Goal: Information Seeking & Learning: Learn about a topic

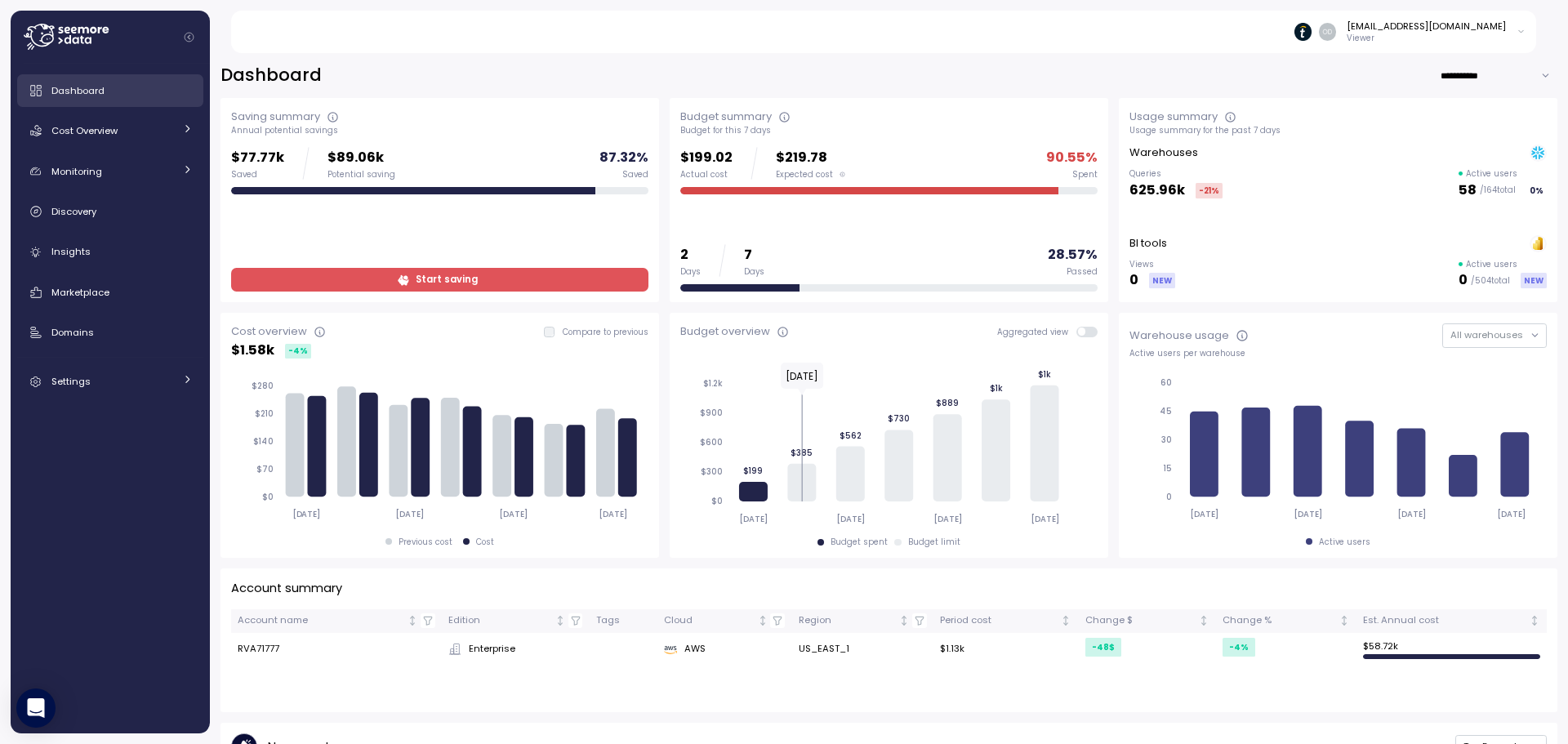
click at [151, 99] on link "Dashboard" at bounding box center [109, 90] width 186 height 33
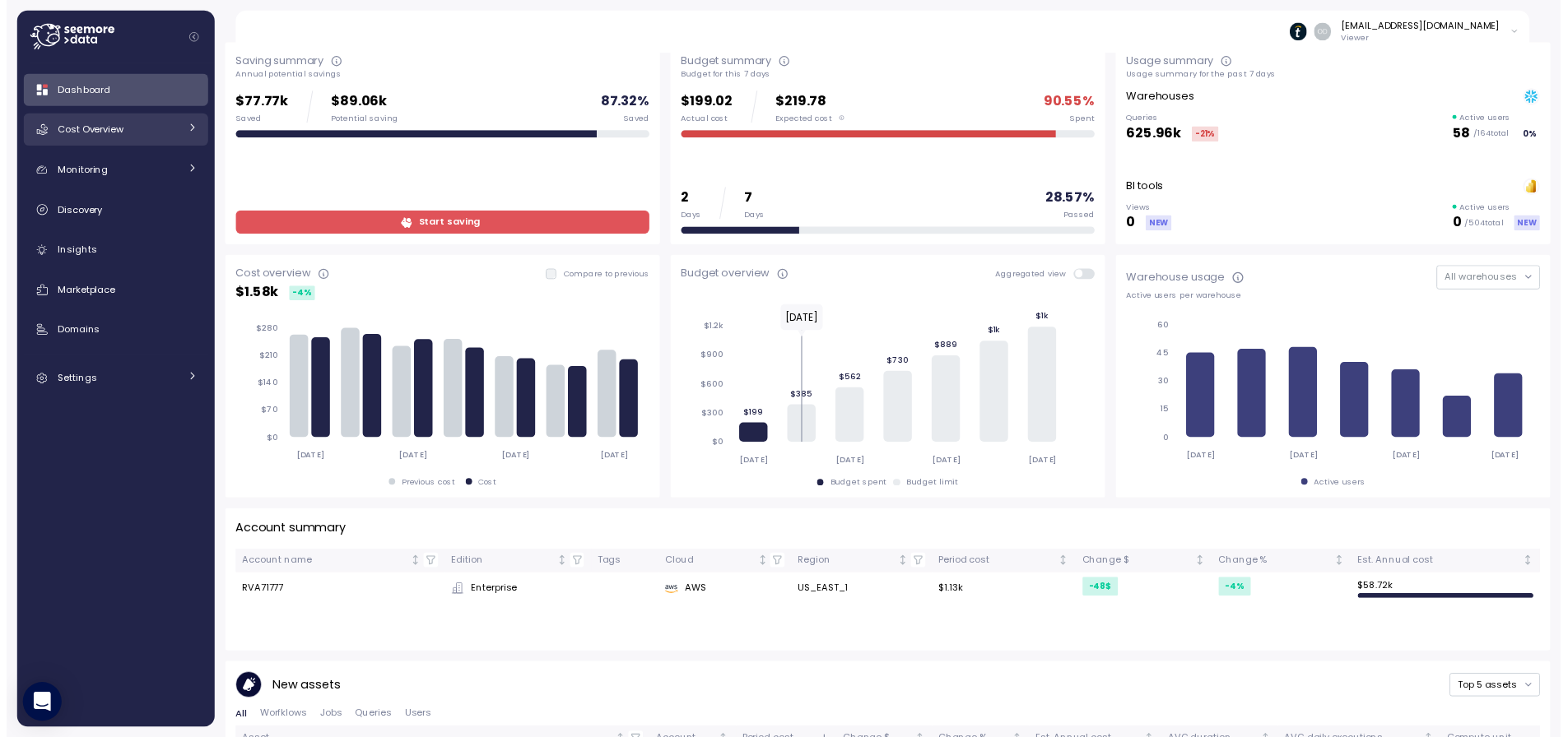
scroll to position [82, 0]
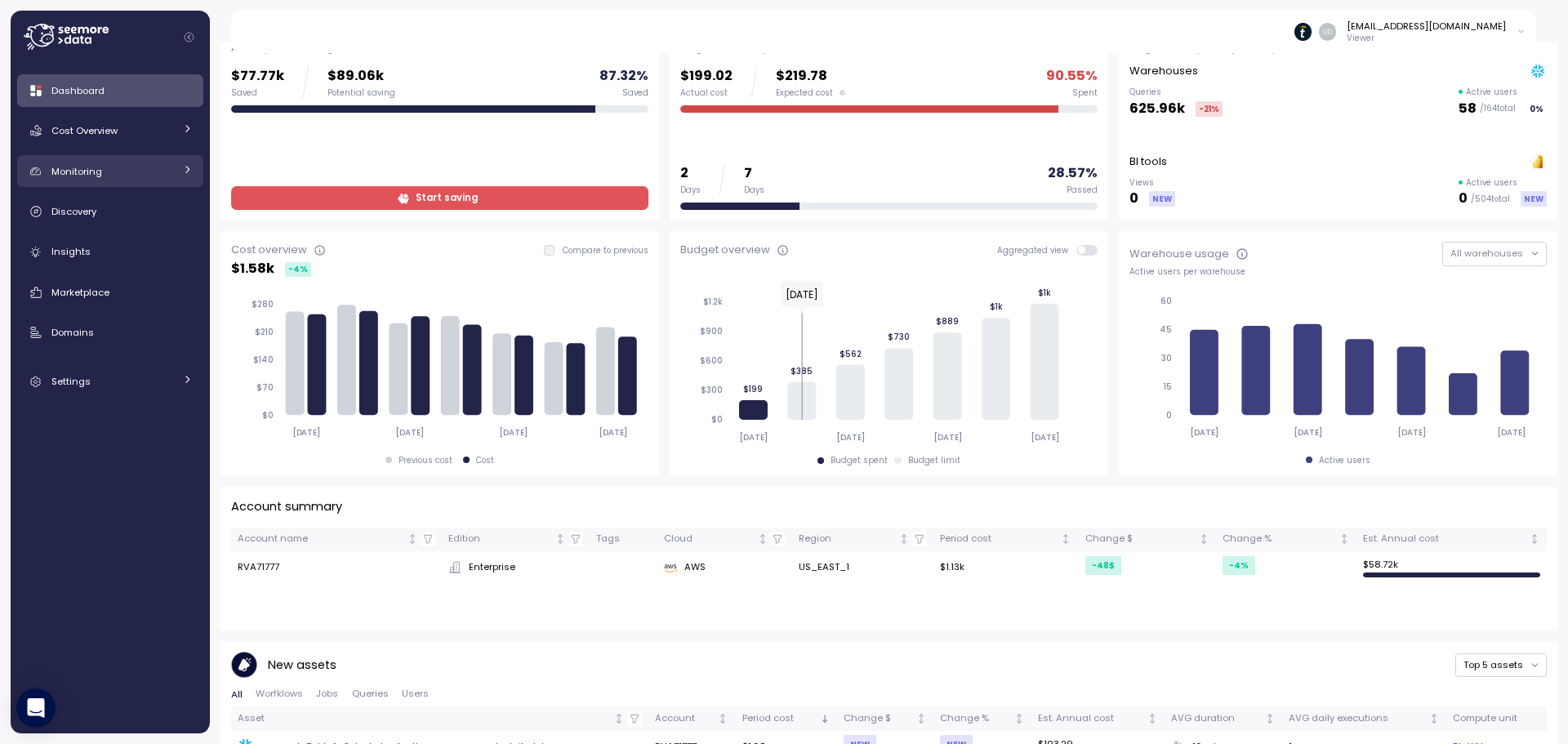
click at [136, 173] on div "Monitoring" at bounding box center [113, 171] width 123 height 16
click at [135, 175] on div "Monitoring" at bounding box center [113, 171] width 123 height 16
click at [148, 131] on div "Cost Overview" at bounding box center [113, 130] width 123 height 16
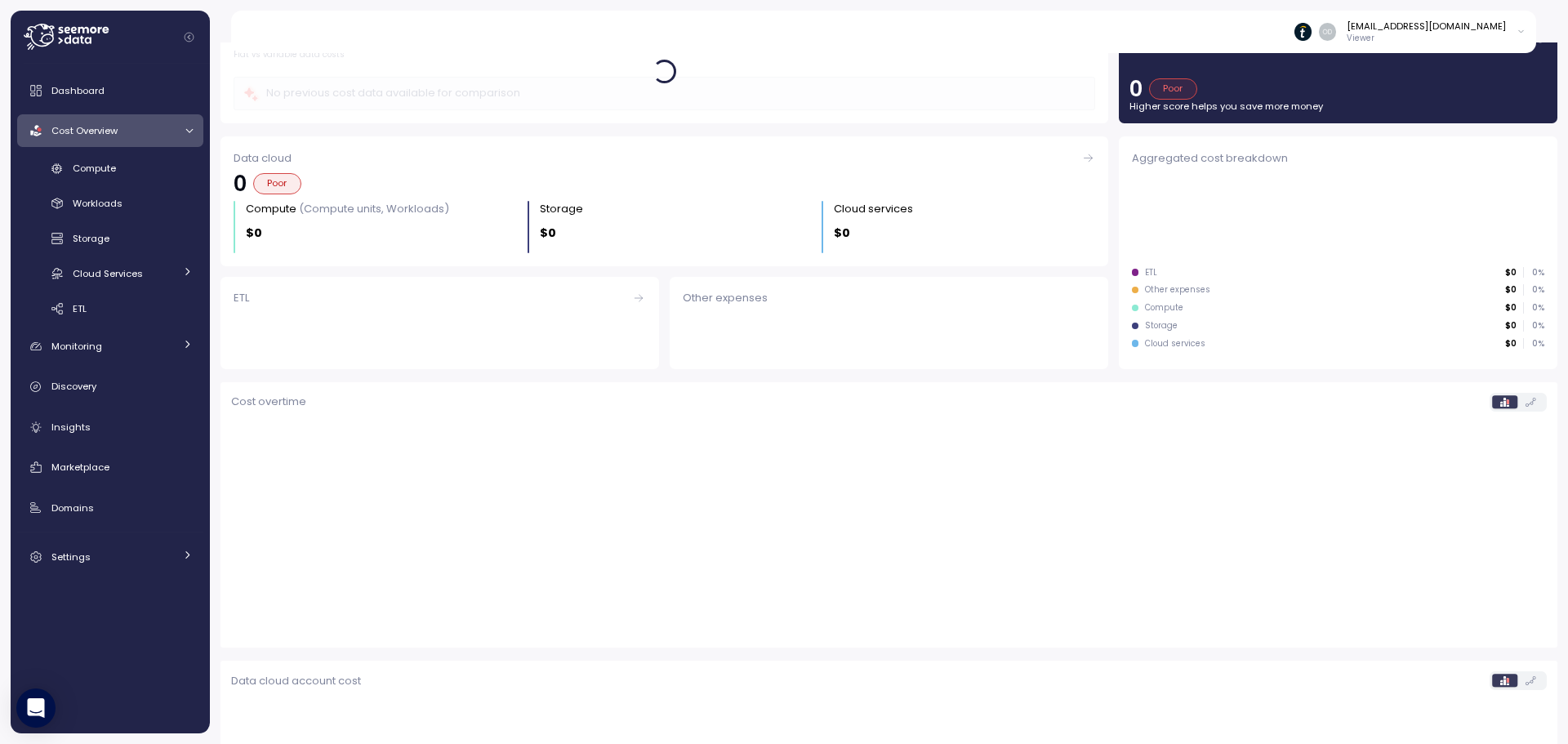
click at [146, 136] on div "Cost Overview" at bounding box center [113, 130] width 123 height 16
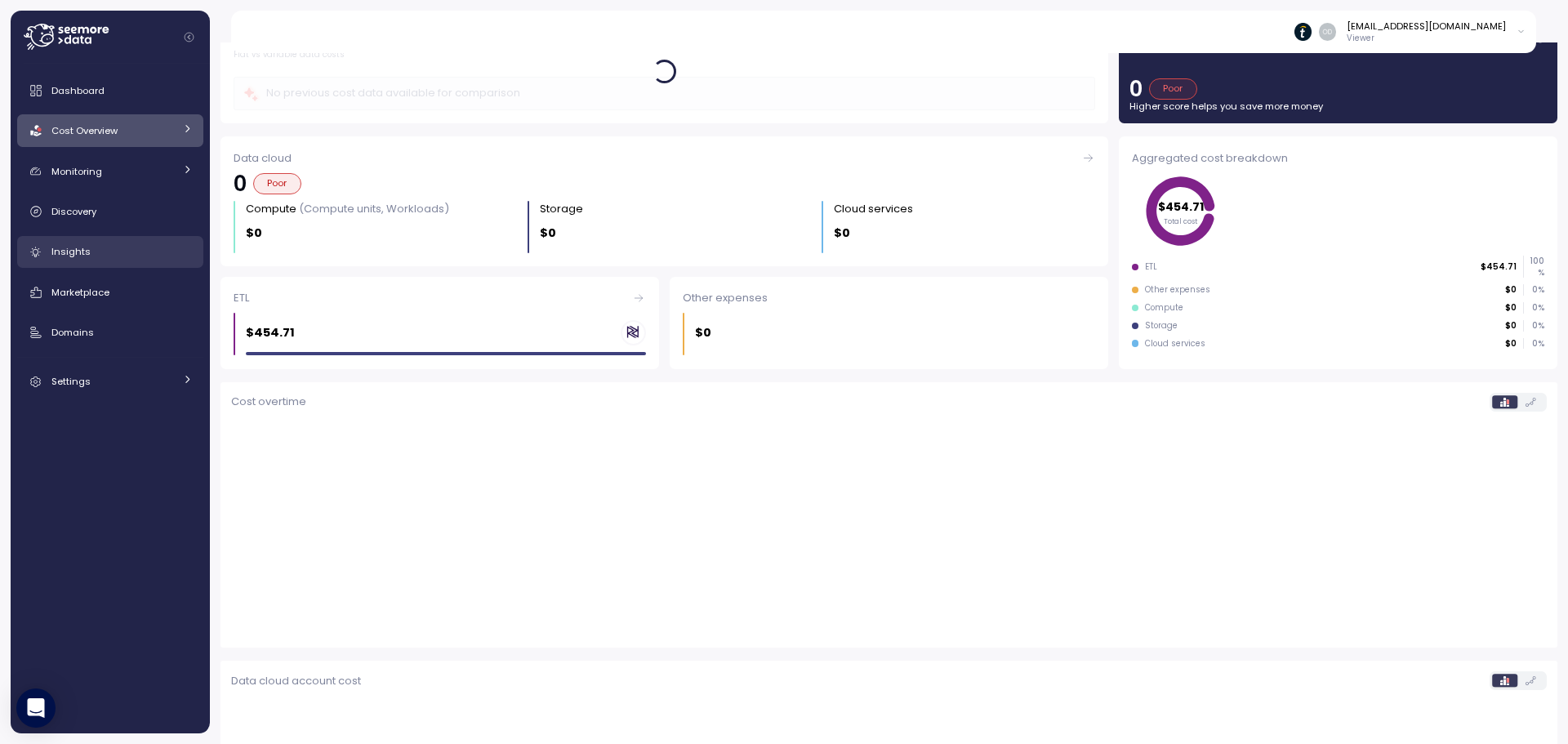
click at [87, 239] on link "Insights" at bounding box center [109, 252] width 186 height 33
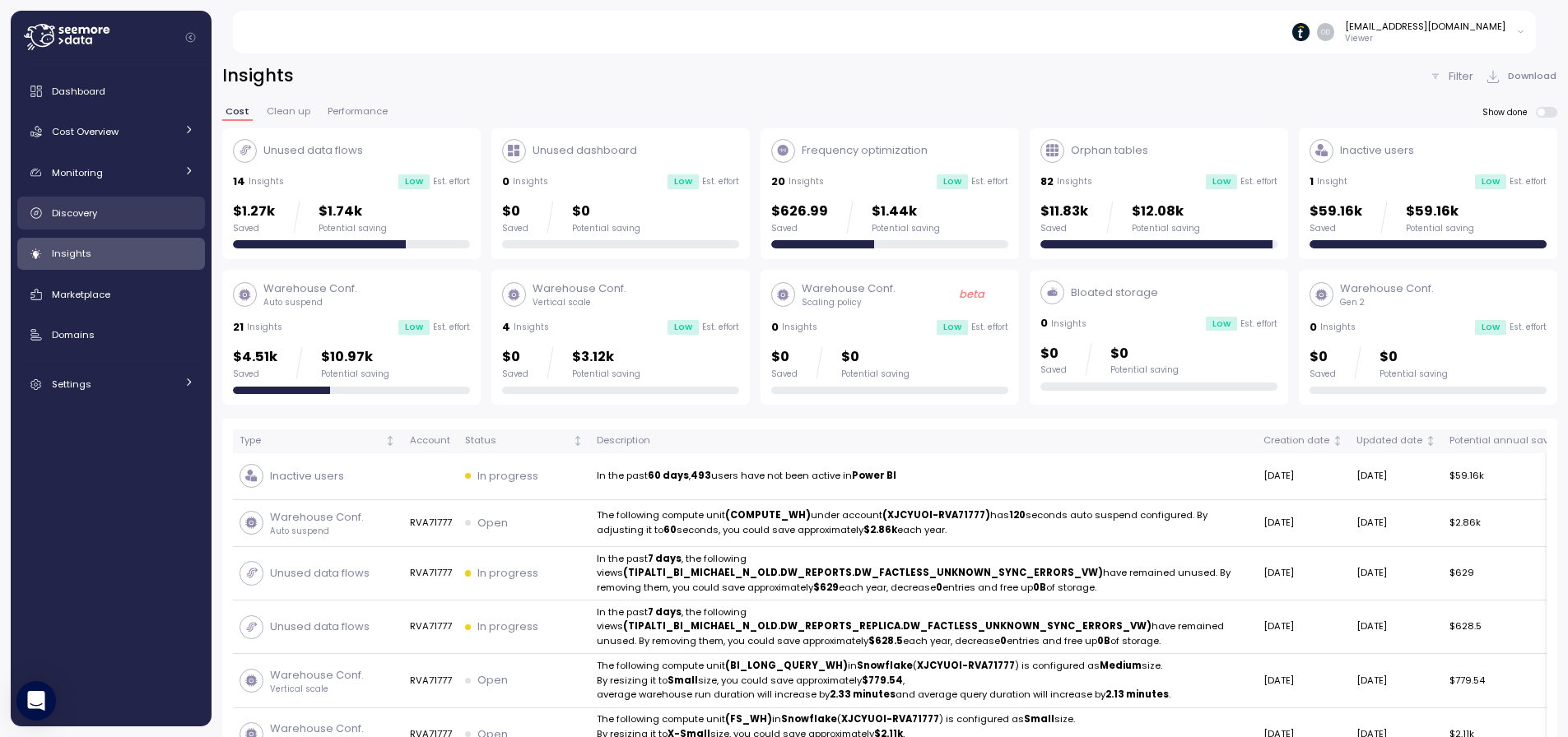
click at [122, 216] on div "Discovery" at bounding box center [123, 213] width 143 height 16
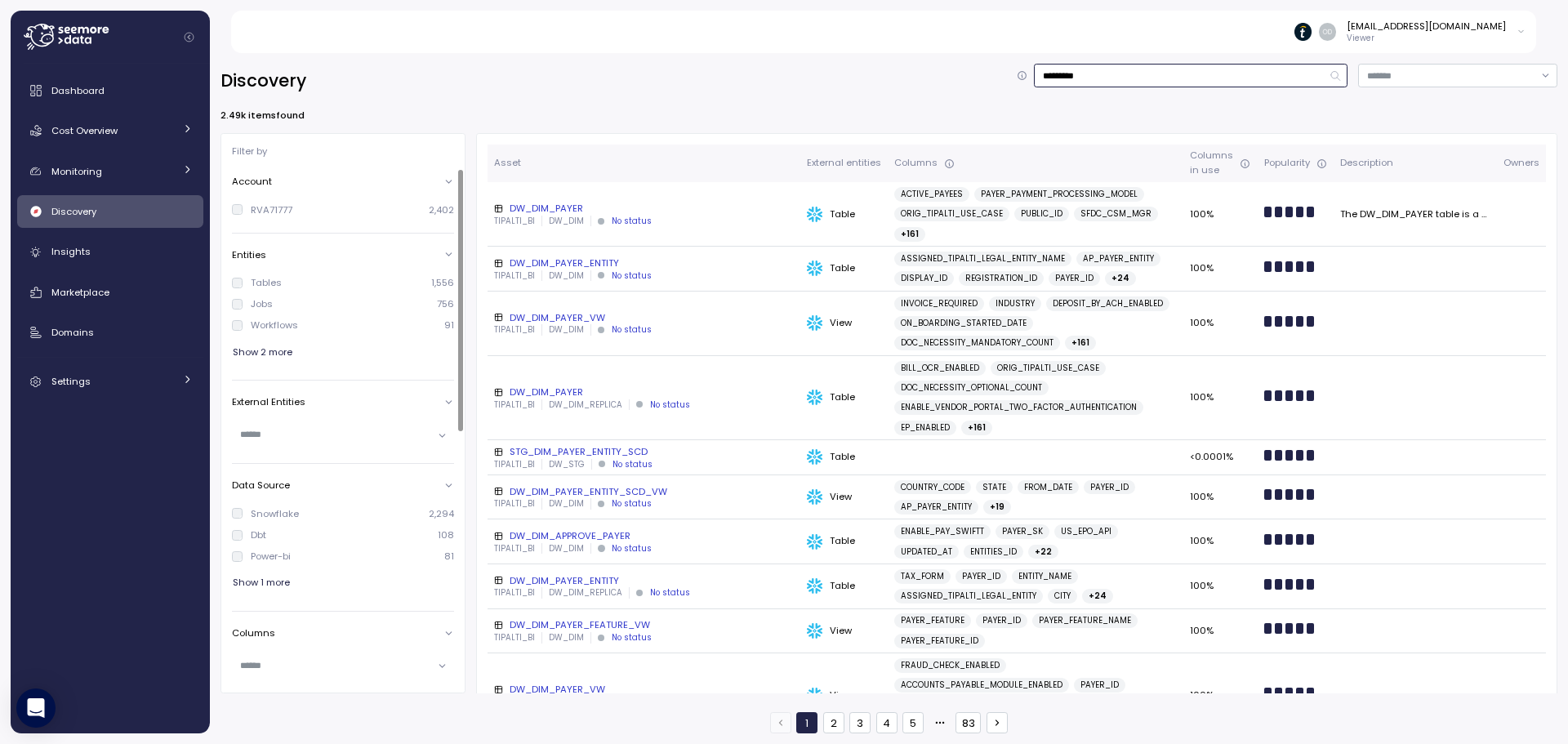
click at [1160, 78] on input "*********" at bounding box center [1190, 76] width 314 height 24
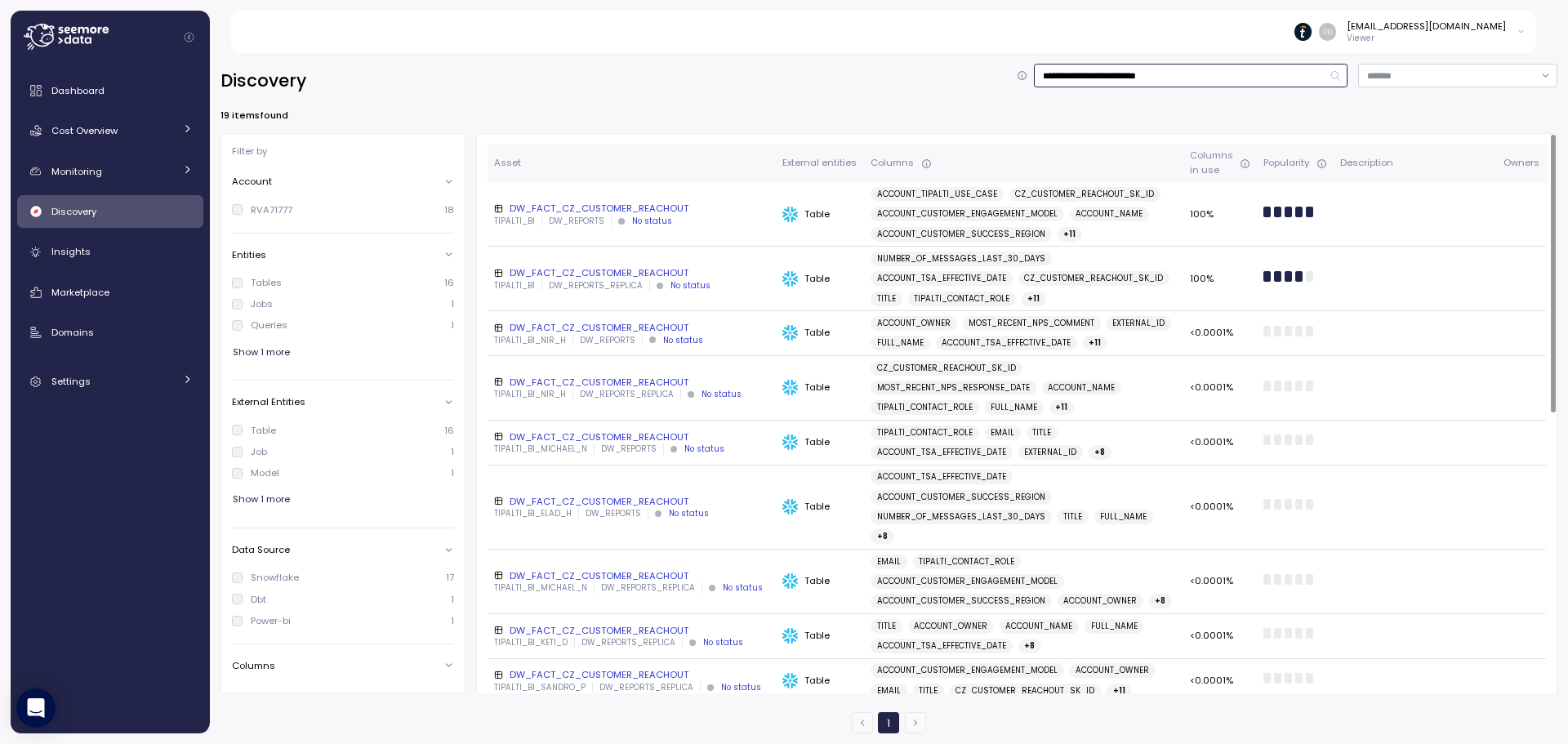
type input "**********"
click at [531, 215] on p "TIPALTI_BI" at bounding box center [514, 221] width 41 height 12
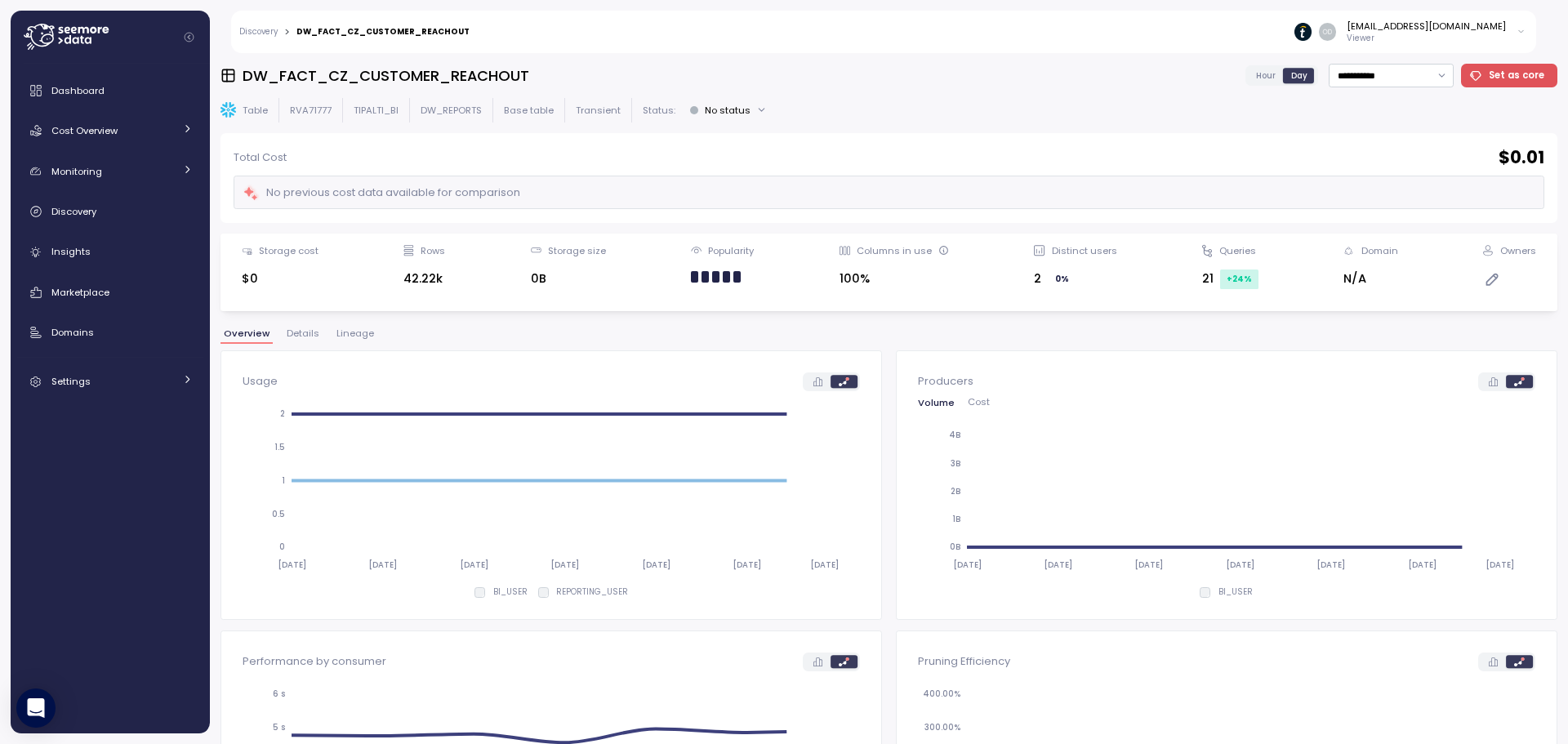
click at [369, 343] on button "Lineage" at bounding box center [355, 336] width 44 height 13
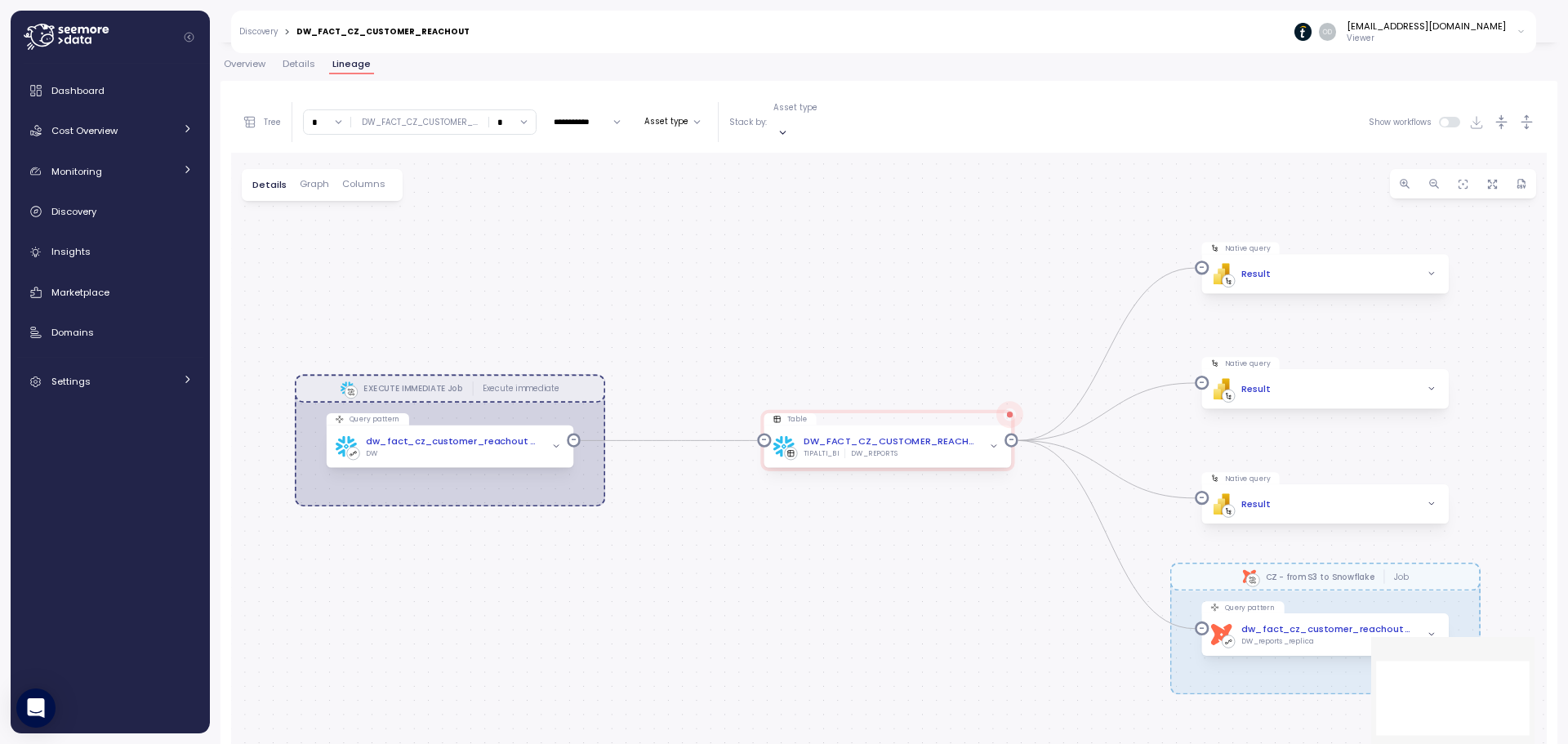
scroll to position [308, 0]
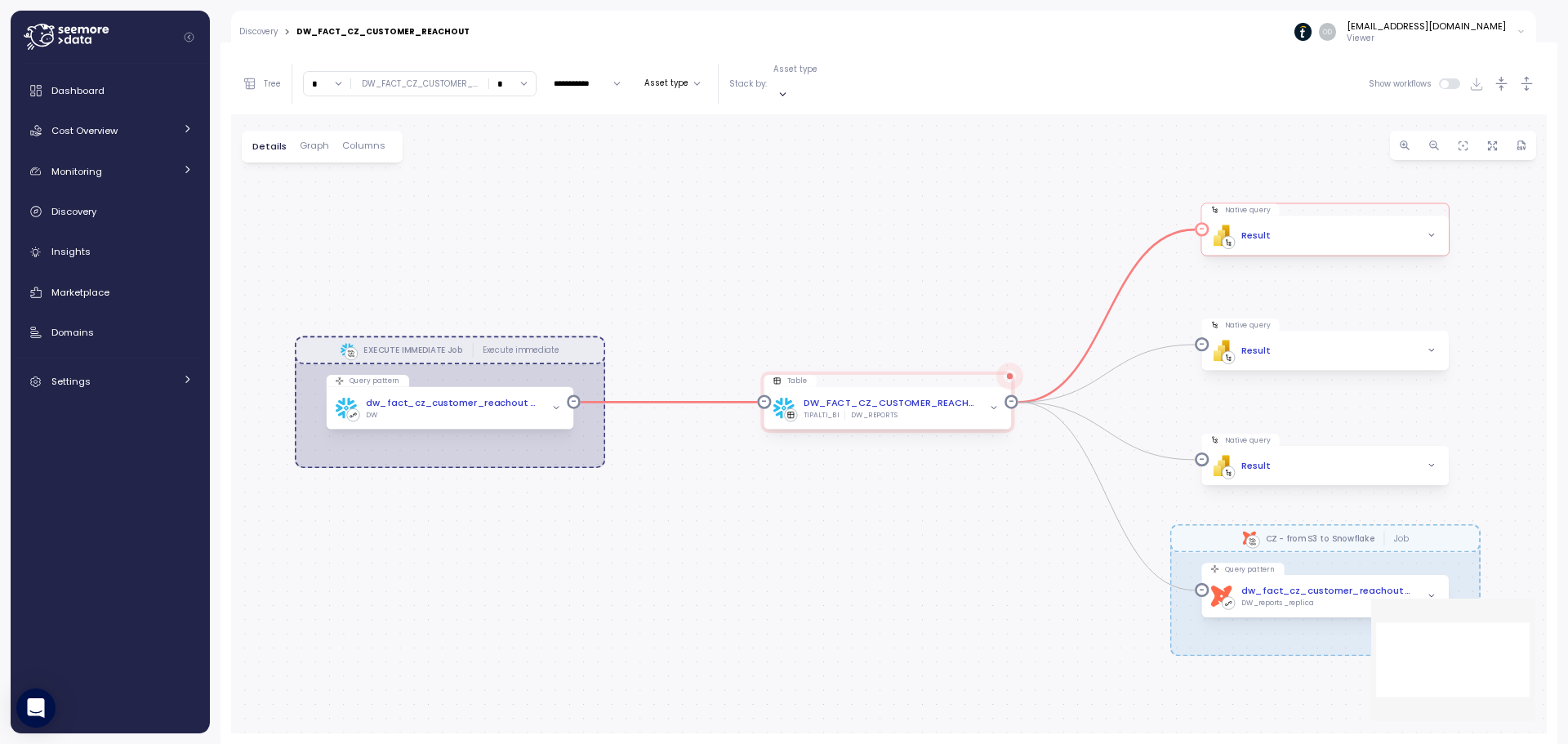
click at [1274, 232] on div "PBI Logo Created with Sketch. Result" at bounding box center [1325, 235] width 247 height 40
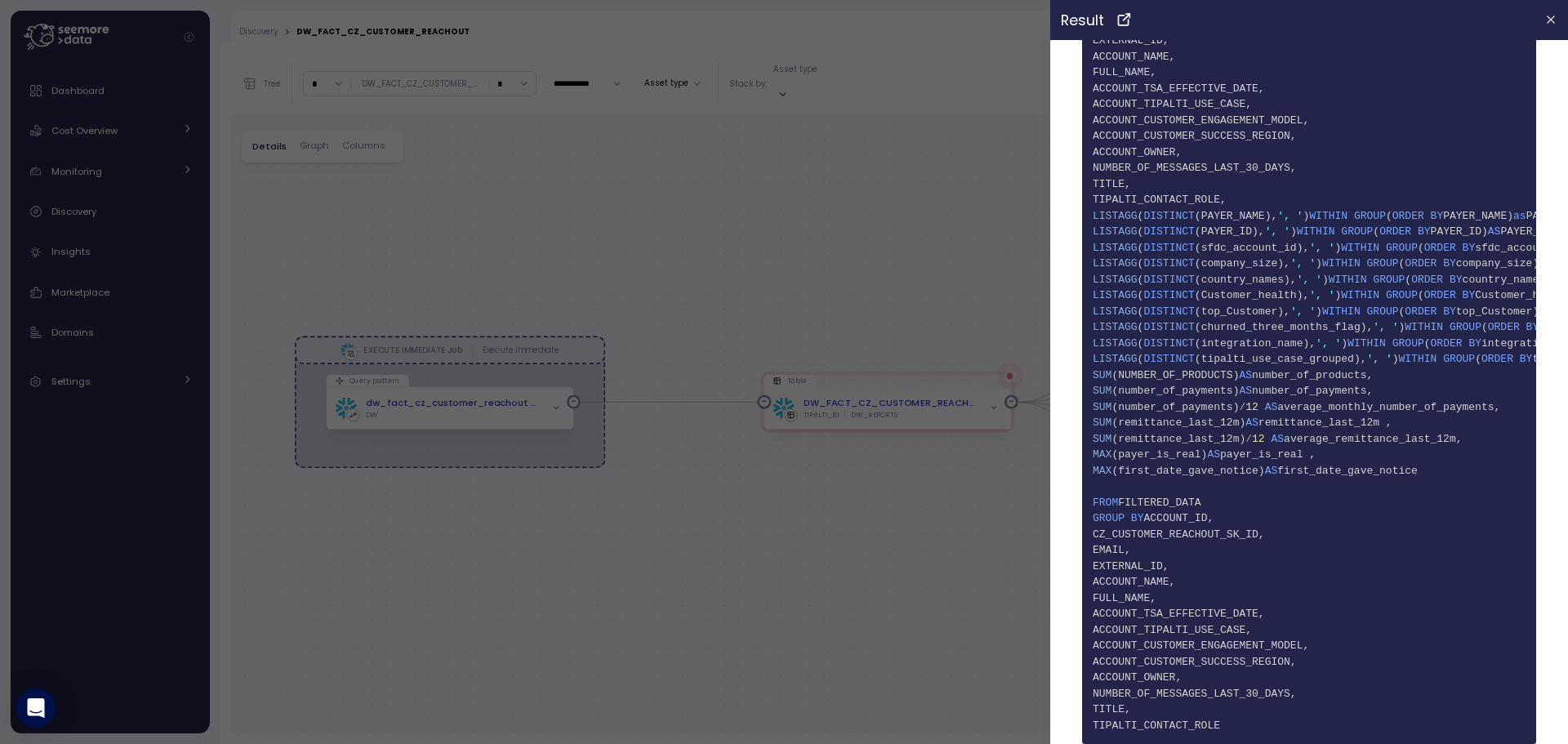
scroll to position [1107, 0]
click at [1542, 29] on button "button" at bounding box center [1551, 20] width 19 height 19
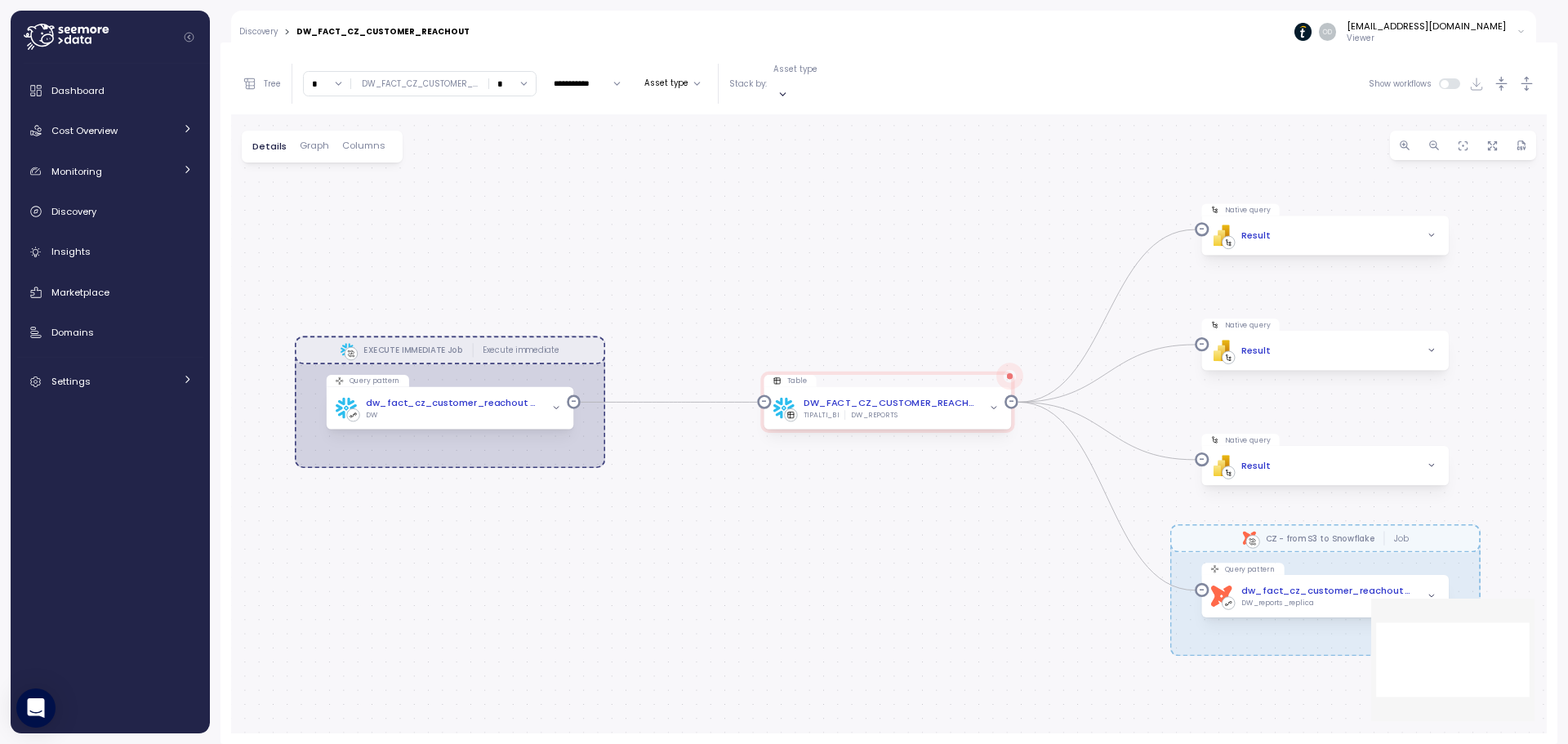
scroll to position [0, 0]
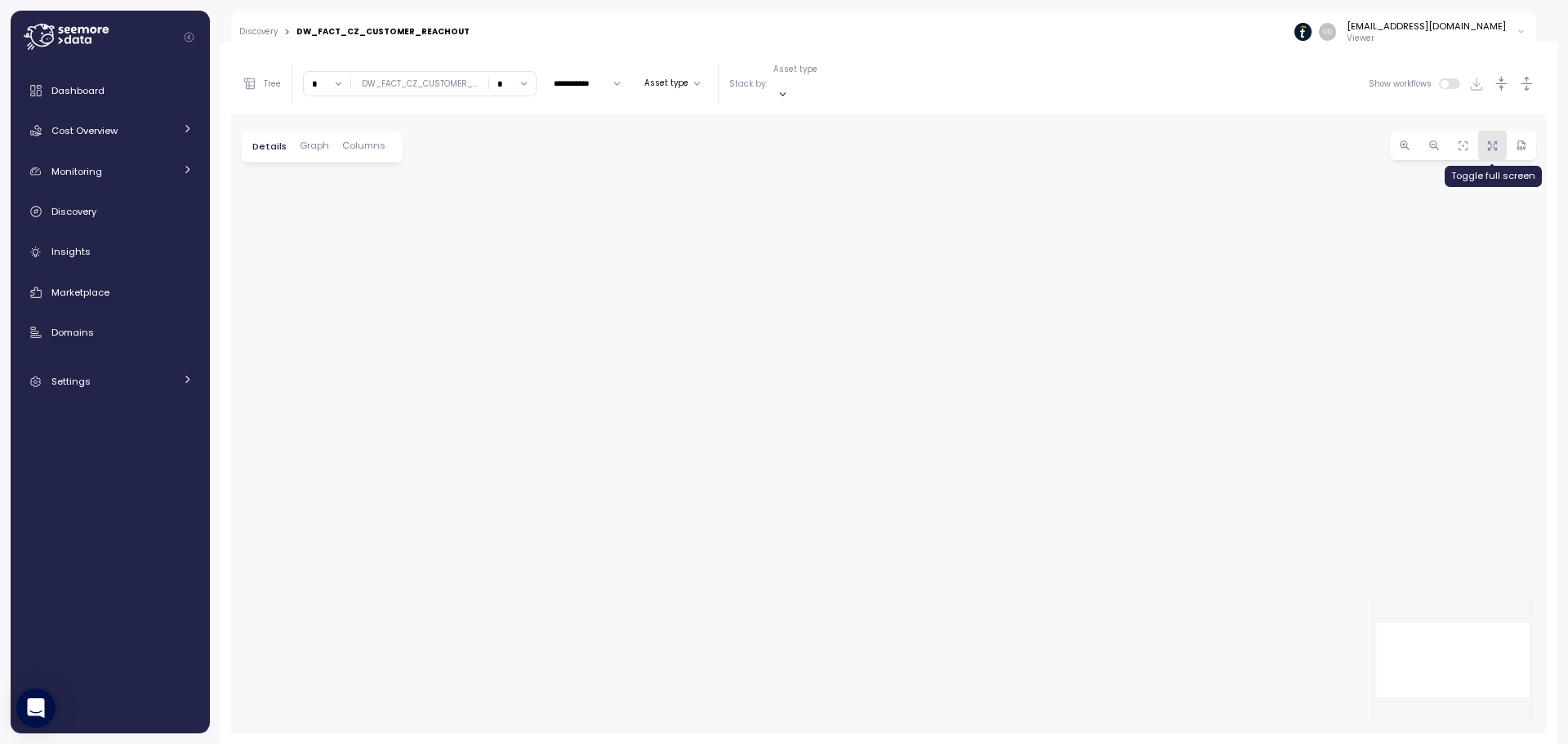
click at [1486, 137] on span "button" at bounding box center [1492, 145] width 16 height 16
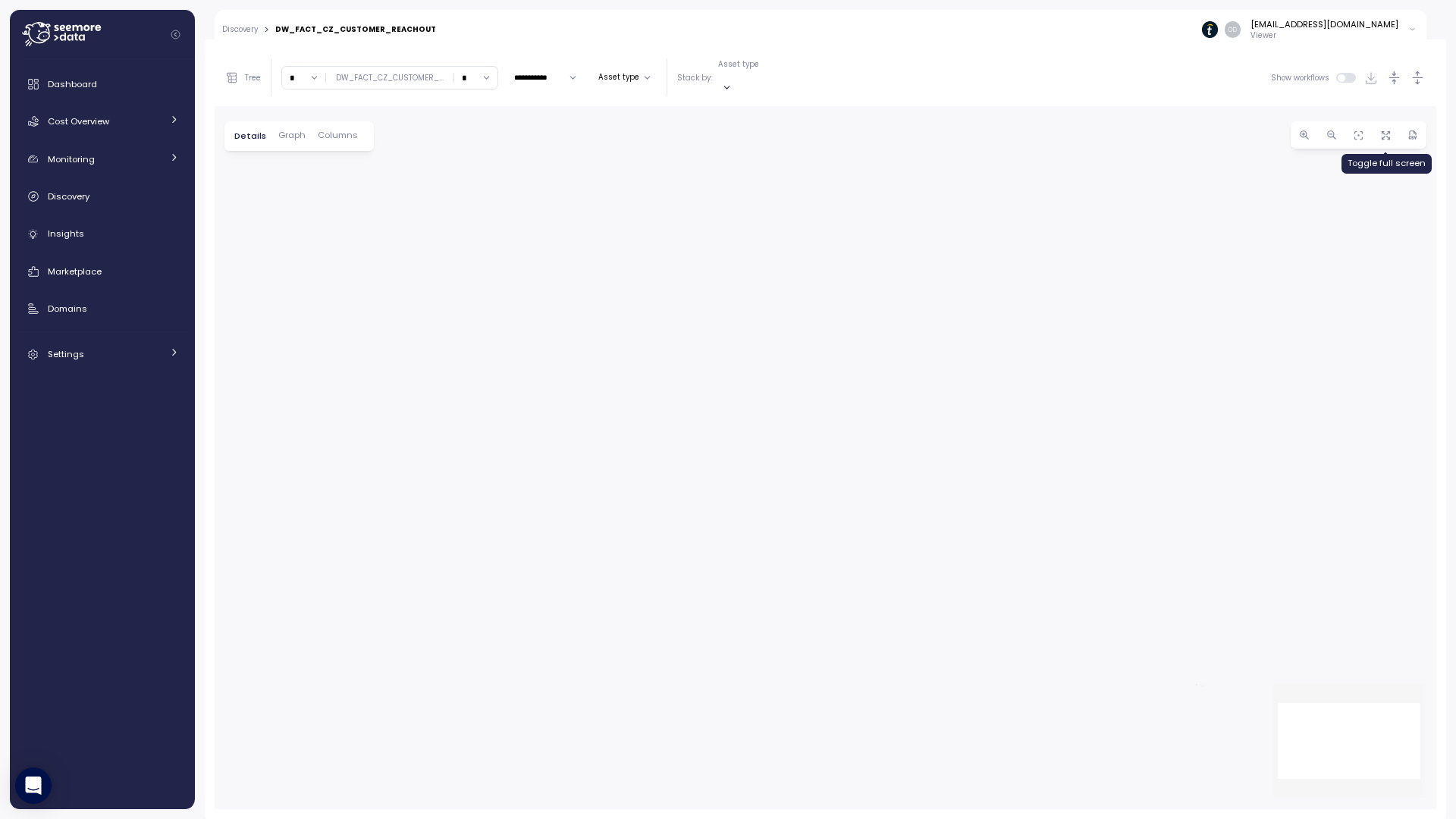
drag, startPoint x: 1407, startPoint y: 70, endPoint x: 1417, endPoint y: 125, distance: 55.9
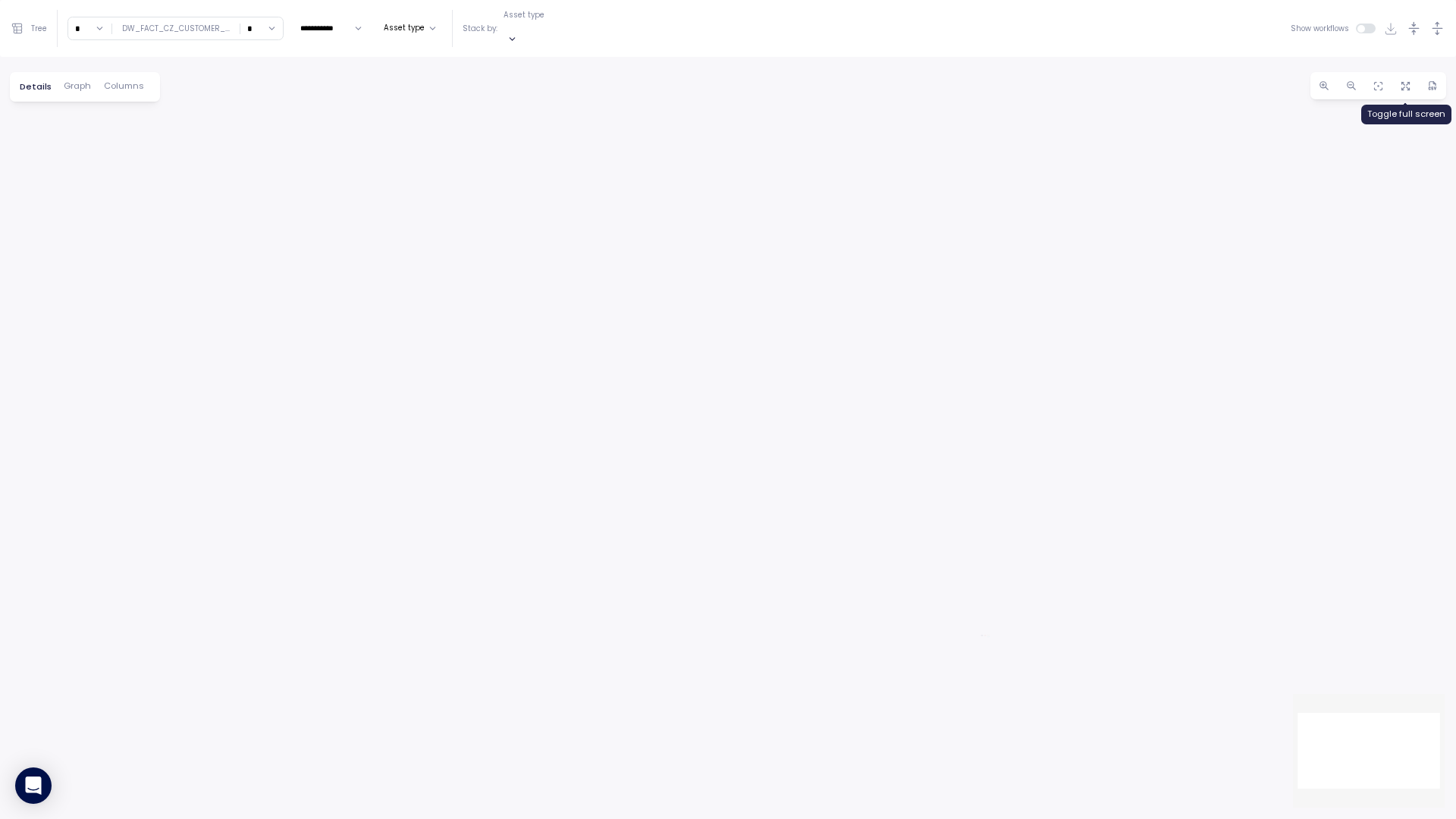
click at [1407, 80] on icon "button" at bounding box center [1405, 86] width 12 height 12
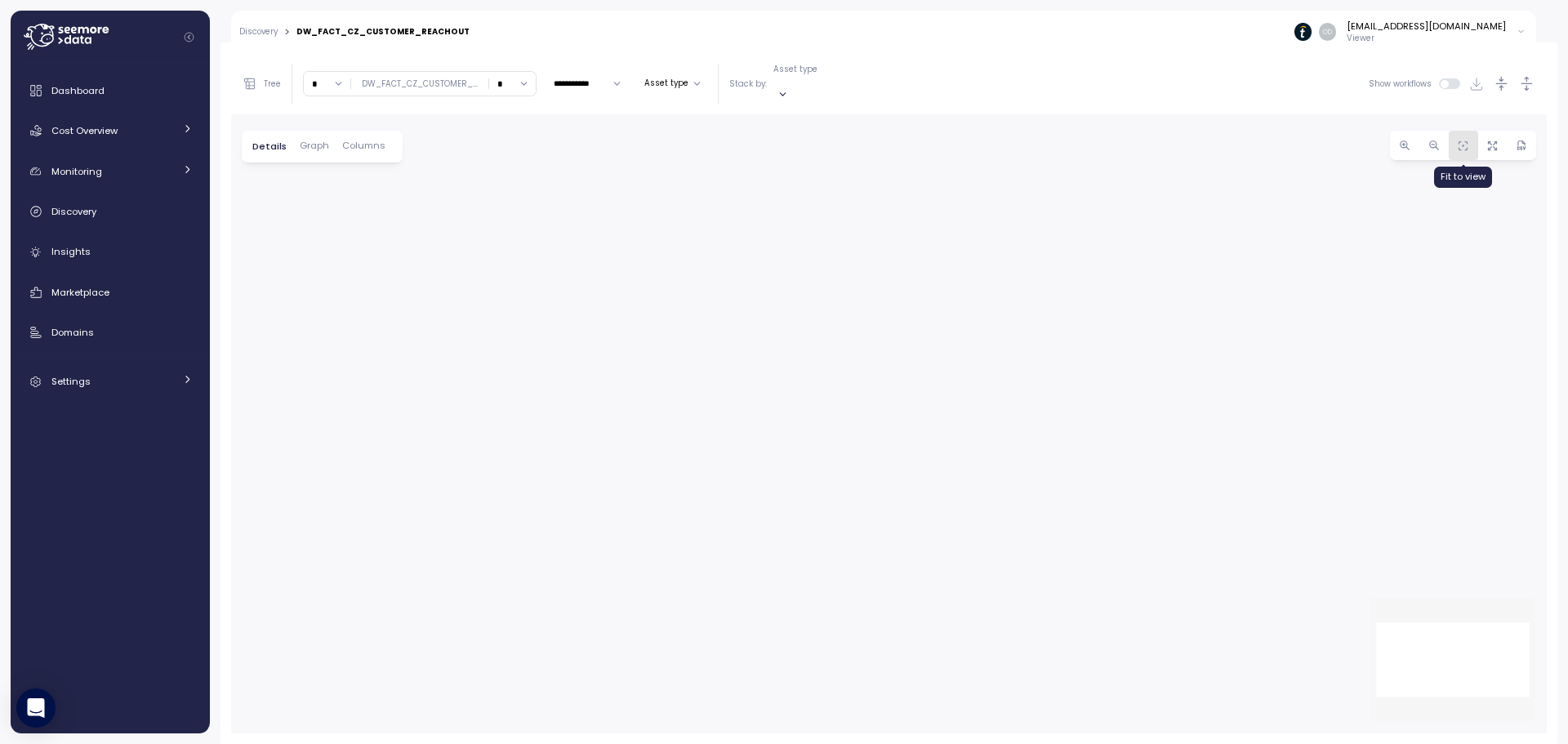
click at [1457, 140] on icon "button" at bounding box center [1463, 146] width 13 height 13
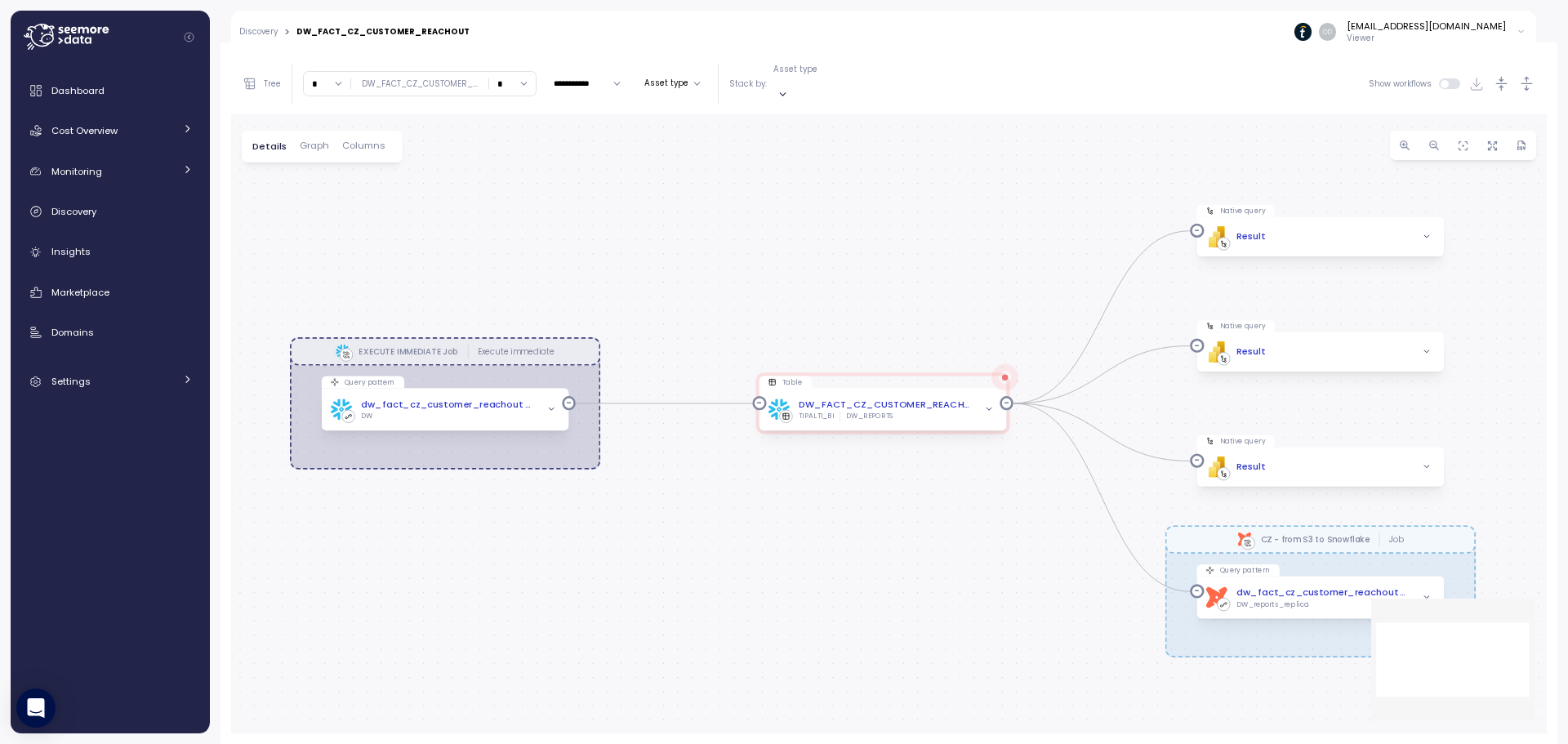
drag, startPoint x: 1224, startPoint y: 319, endPoint x: 1193, endPoint y: 287, distance: 44.6
click at [1193, 287] on div "EXECUTE IMMEDIATE Job Execute immediate dbt CZ - from S3 to Snowflake Job Query…" at bounding box center [889, 423] width 1316 height 619
click at [1257, 332] on div "PBI Logo Created with Sketch. Result" at bounding box center [1320, 352] width 247 height 40
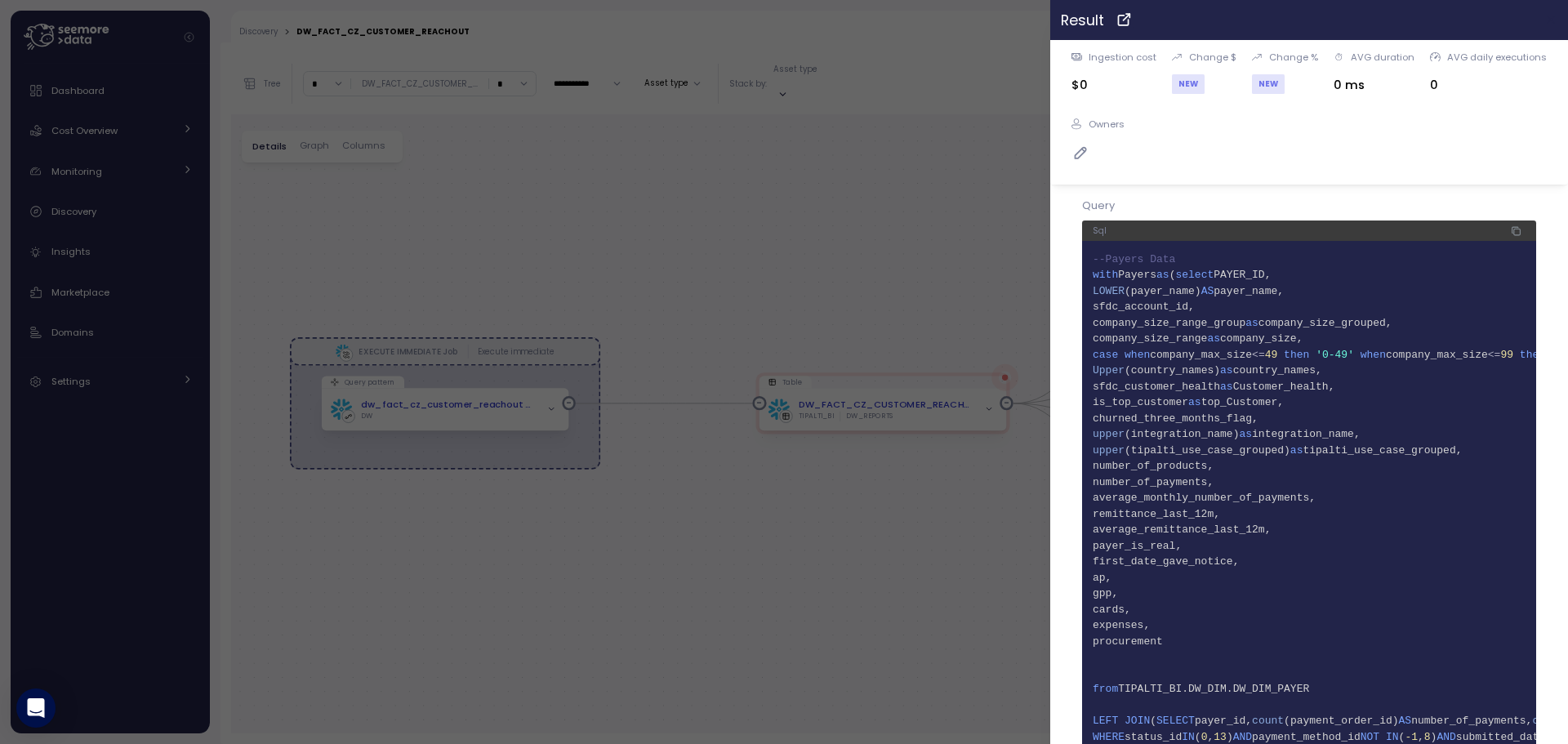
click at [1545, 14] on icon "button" at bounding box center [1552, 20] width 13 height 13
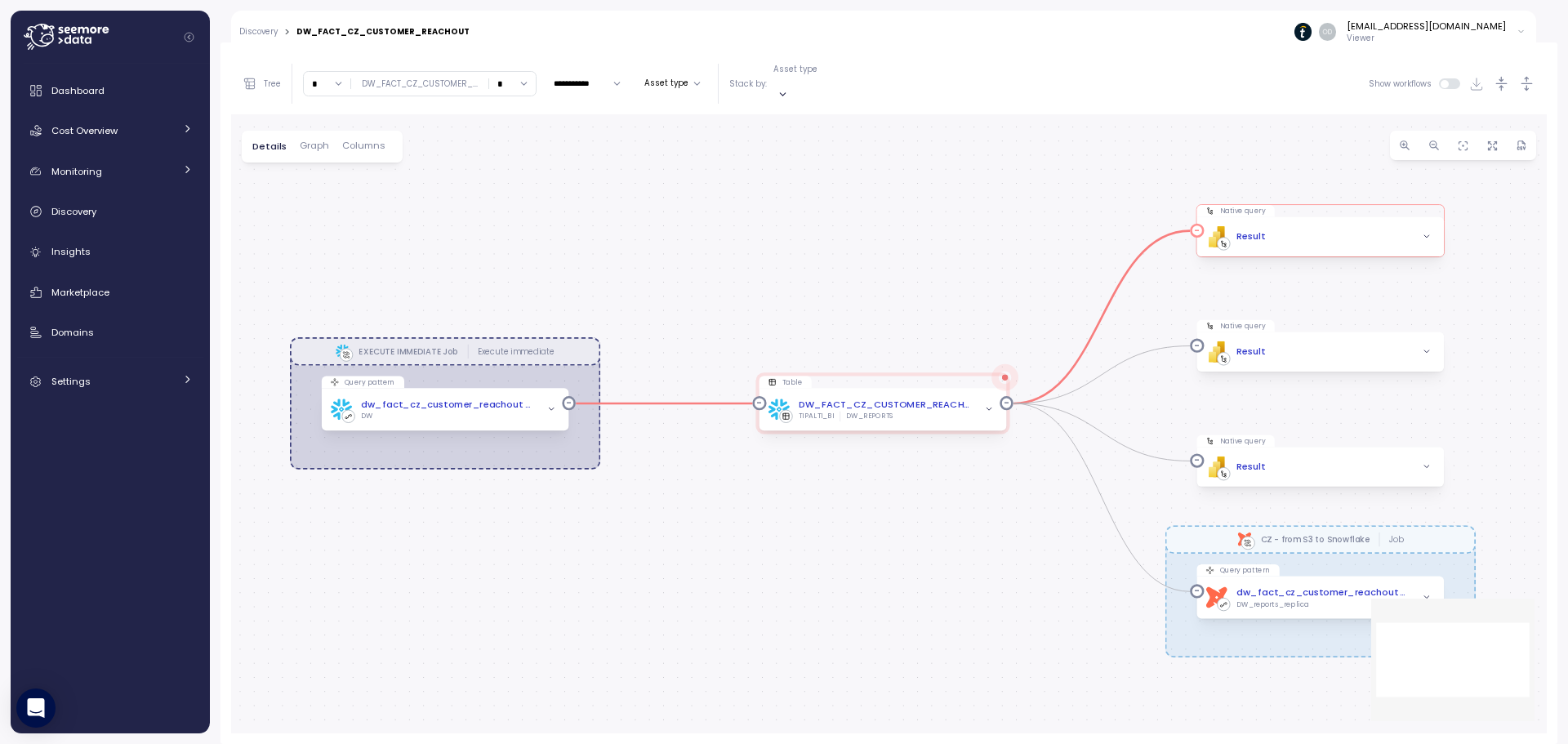
click at [1260, 232] on div "PBI Logo Created with Sketch. Result" at bounding box center [1320, 236] width 247 height 40
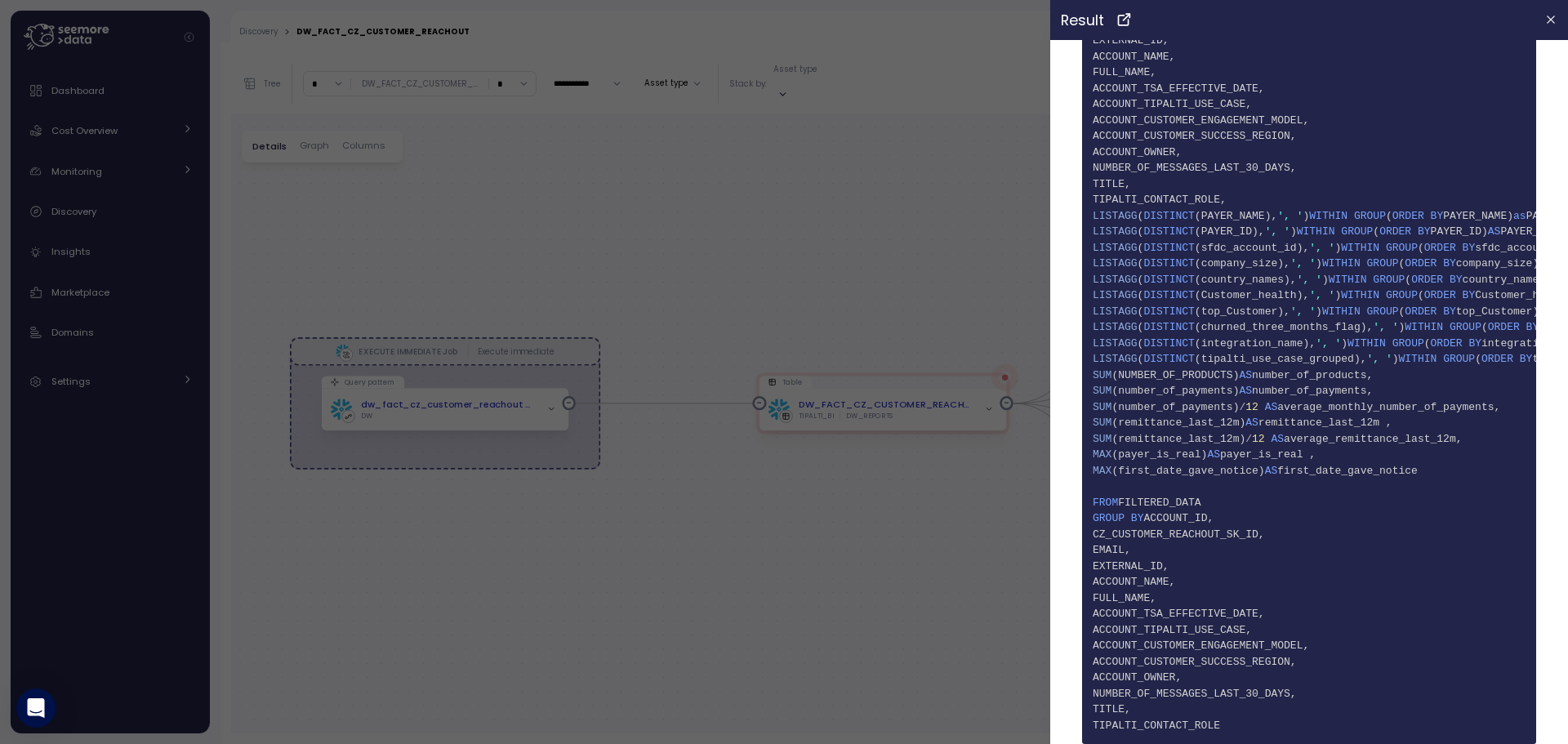
scroll to position [1107, 0]
click at [1545, 20] on icon "button" at bounding box center [1552, 20] width 13 height 13
